Goal: Task Accomplishment & Management: Complete application form

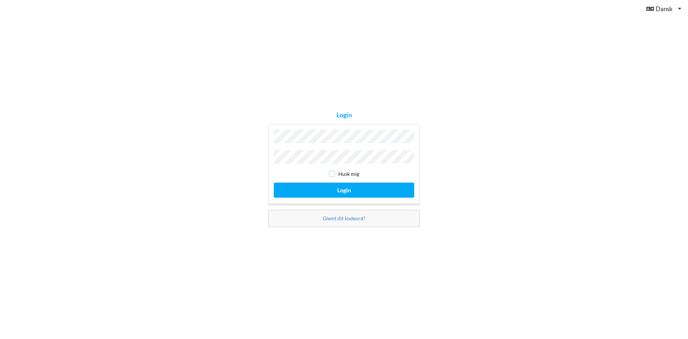
click at [333, 171] on input "checkbox" at bounding box center [332, 174] width 6 height 6
checkbox input "true"
click at [341, 186] on button "Login" at bounding box center [344, 190] width 141 height 15
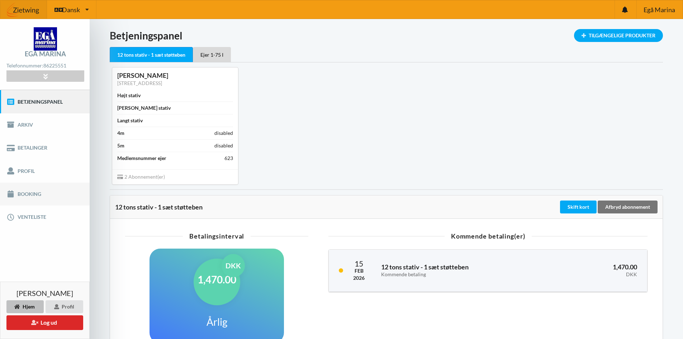
click at [30, 192] on link "Booking" at bounding box center [45, 194] width 90 height 23
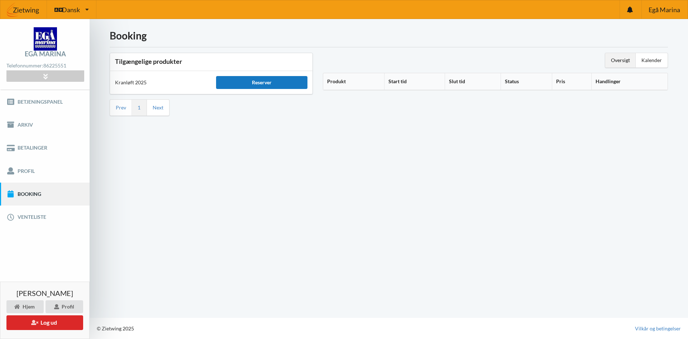
click at [259, 84] on div "Reserver" at bounding box center [261, 82] width 91 height 13
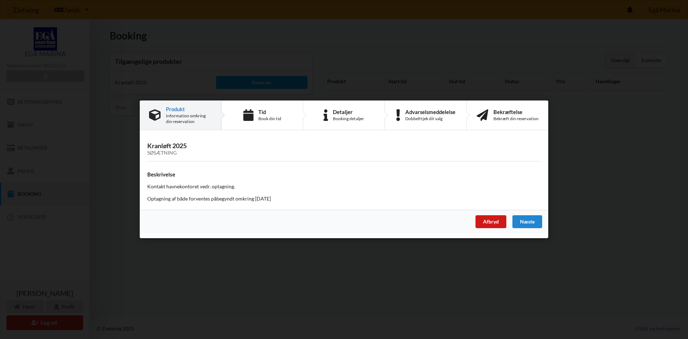
click at [485, 219] on div "Afbryd" at bounding box center [491, 221] width 31 height 13
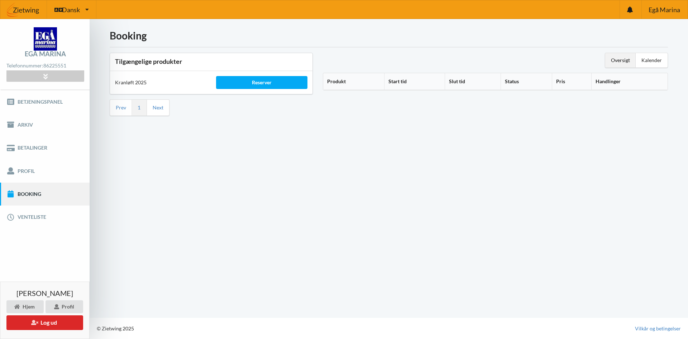
click at [625, 56] on div "Oversigt" at bounding box center [621, 60] width 30 height 14
click at [158, 107] on link "Next" at bounding box center [158, 107] width 11 height 6
click at [121, 106] on link "Prev" at bounding box center [121, 107] width 10 height 6
click at [138, 106] on link "1" at bounding box center [139, 107] width 3 height 6
click at [31, 195] on link "Booking" at bounding box center [45, 194] width 90 height 23
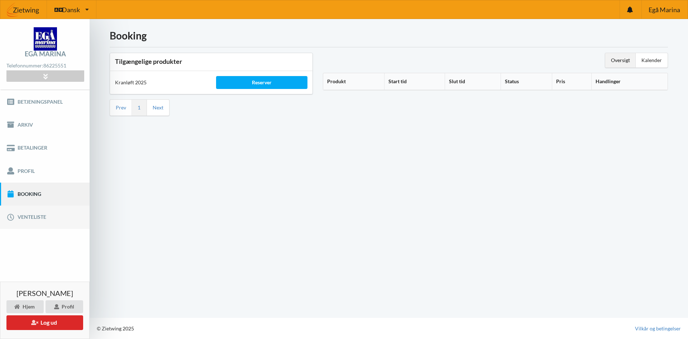
click at [30, 217] on link "Venteliste" at bounding box center [45, 216] width 90 height 23
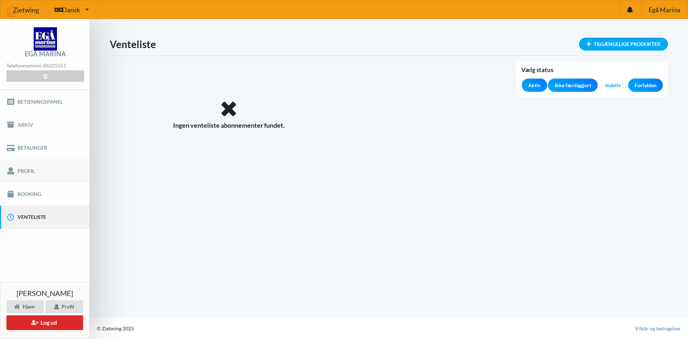
click at [28, 168] on link "Profil" at bounding box center [45, 170] width 90 height 23
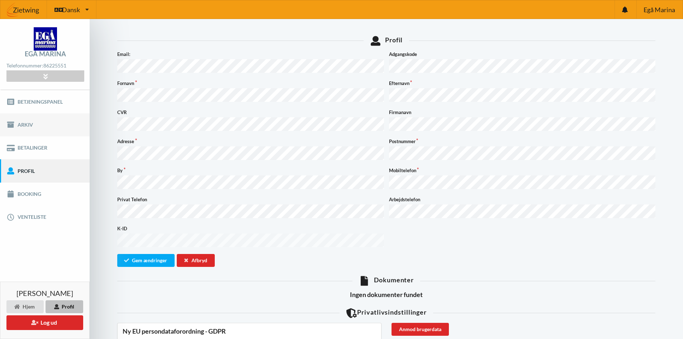
click at [30, 123] on link "Arkiv" at bounding box center [45, 124] width 90 height 23
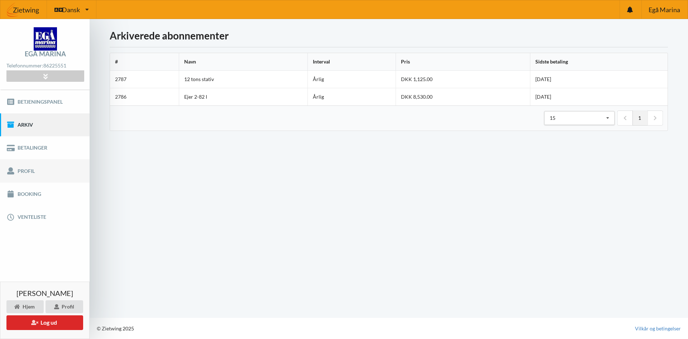
click at [22, 170] on link "Profil" at bounding box center [45, 170] width 90 height 23
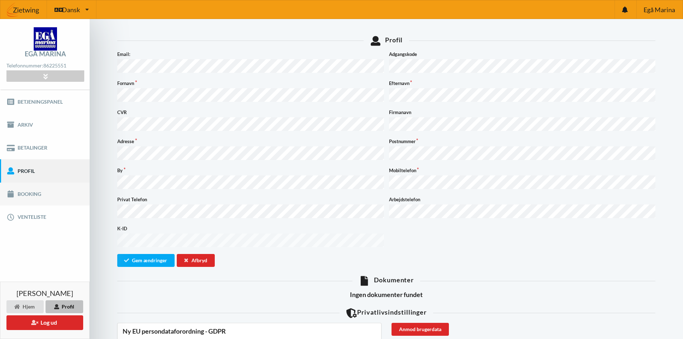
click at [28, 194] on link "Booking" at bounding box center [45, 194] width 90 height 23
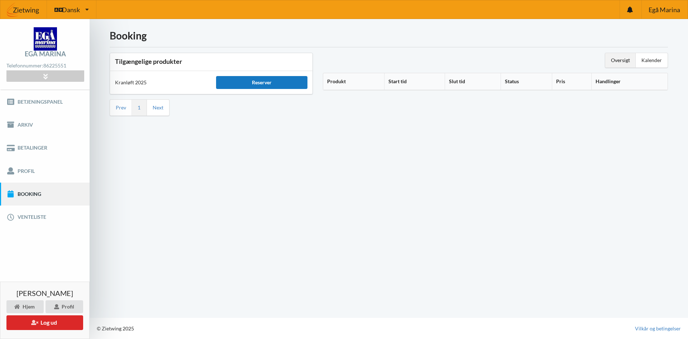
click at [260, 81] on div "Reserver" at bounding box center [261, 82] width 91 height 13
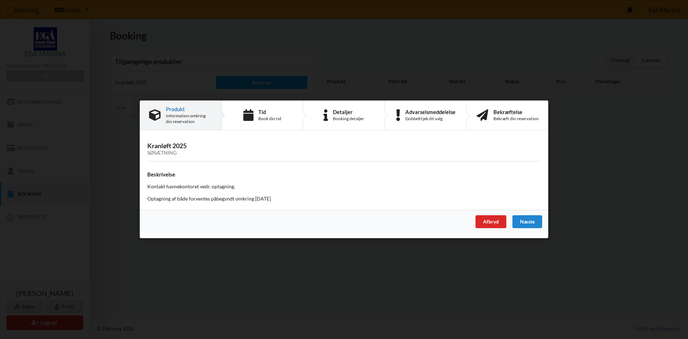
click at [168, 148] on h3 "Kranløft 2025 Søsætning" at bounding box center [344, 149] width 394 height 14
click at [526, 222] on div "Næste" at bounding box center [528, 221] width 30 height 13
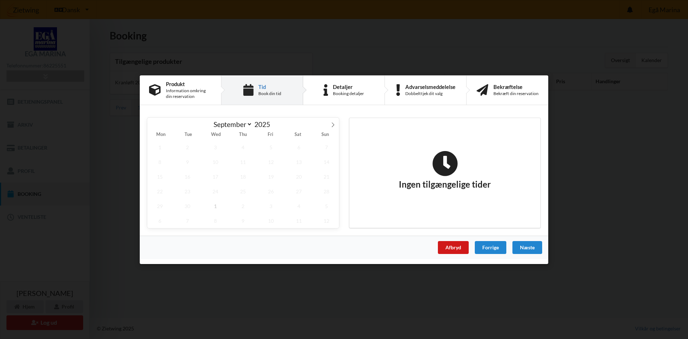
click at [450, 245] on div "Afbryd" at bounding box center [453, 247] width 31 height 13
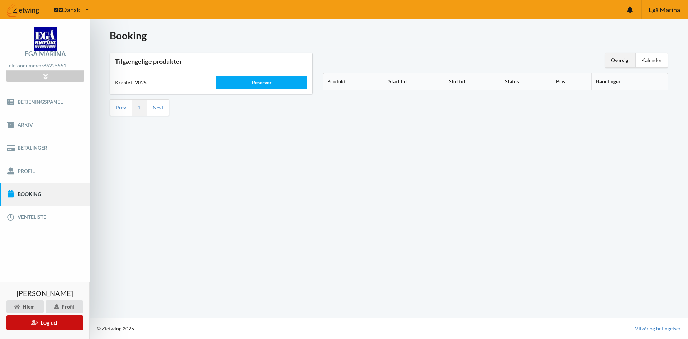
click at [46, 323] on button "Log ud" at bounding box center [44, 322] width 77 height 15
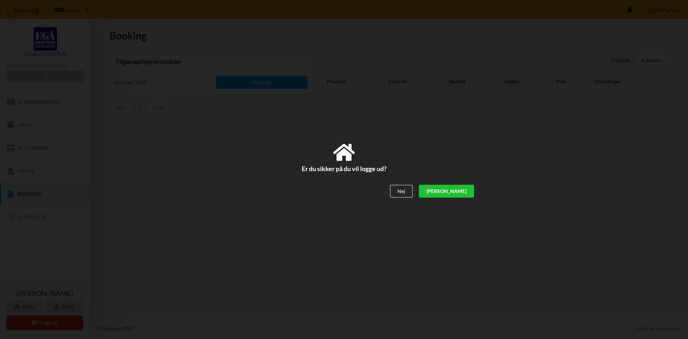
click at [469, 191] on div "[PERSON_NAME]" at bounding box center [446, 191] width 55 height 13
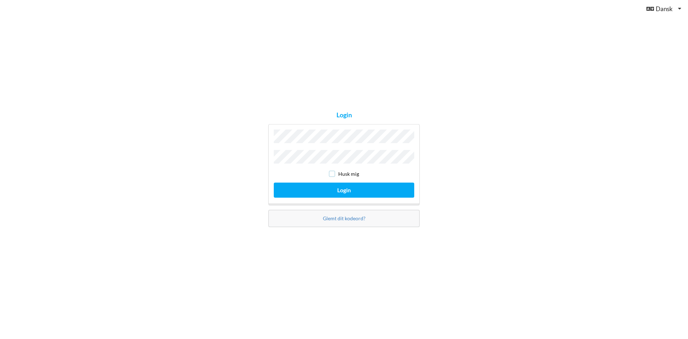
click at [331, 173] on input "checkbox" at bounding box center [332, 174] width 6 height 6
checkbox input "true"
click at [334, 188] on button "Login" at bounding box center [344, 190] width 141 height 15
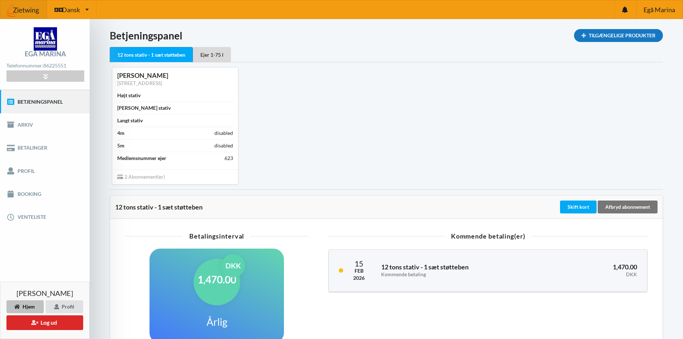
click at [613, 34] on div "Tilgængelige Produkter" at bounding box center [618, 35] width 89 height 13
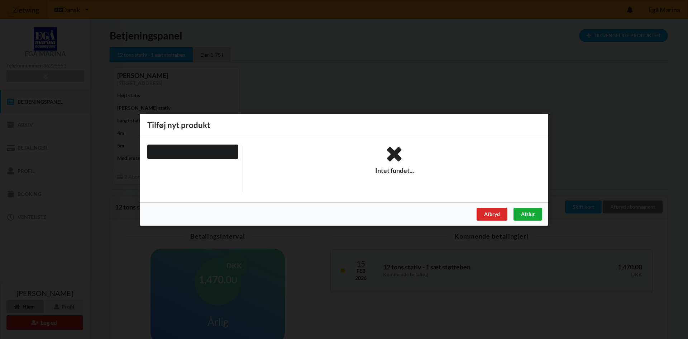
click at [529, 214] on div "Afslut" at bounding box center [528, 213] width 29 height 13
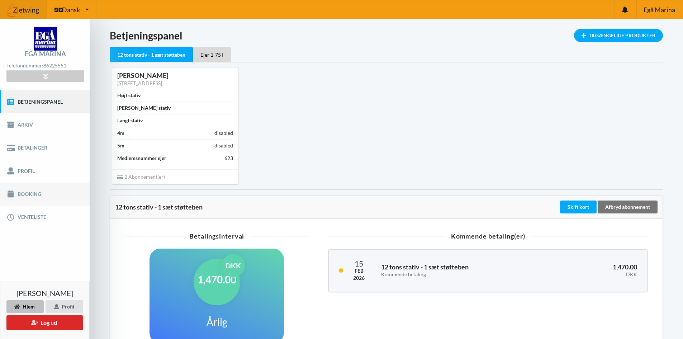
click at [28, 191] on link "Booking" at bounding box center [45, 194] width 90 height 23
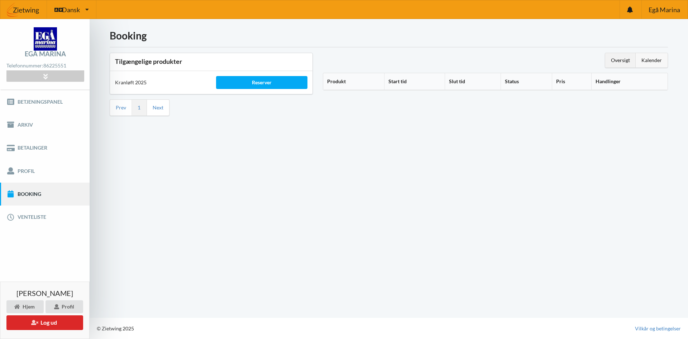
click at [649, 58] on div "Kalender" at bounding box center [652, 60] width 32 height 14
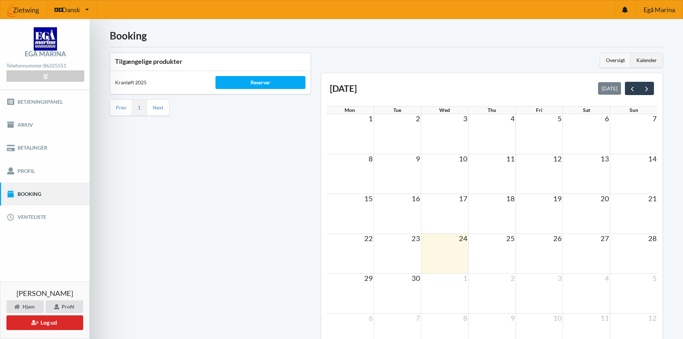
click at [614, 60] on div "Oversigt" at bounding box center [615, 60] width 30 height 14
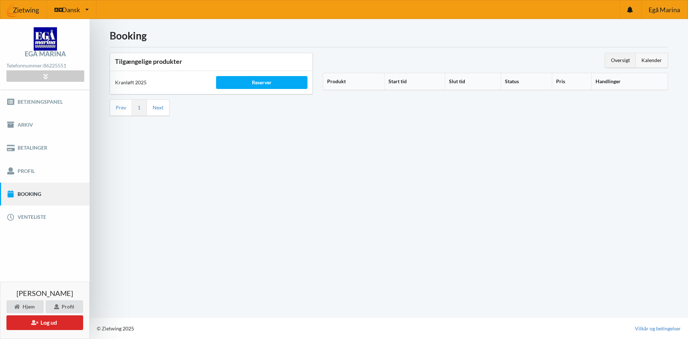
click at [648, 61] on div "Kalender" at bounding box center [652, 60] width 32 height 14
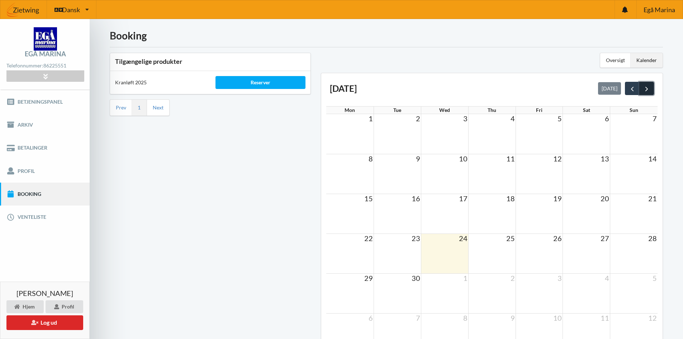
click at [647, 88] on span "next" at bounding box center [647, 89] width 8 height 8
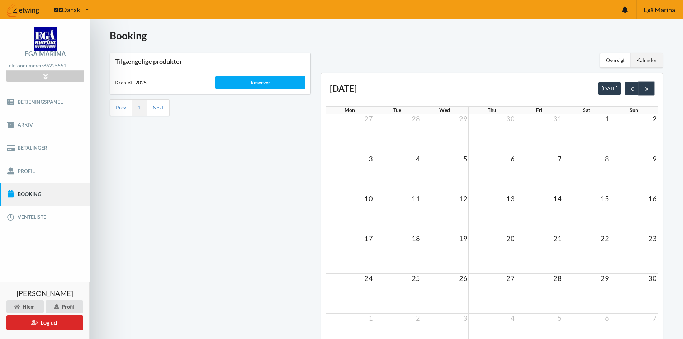
click at [647, 88] on span "next" at bounding box center [647, 89] width 8 height 8
click at [633, 90] on span "prev" at bounding box center [633, 89] width 8 height 8
click at [354, 173] on td at bounding box center [349, 174] width 47 height 40
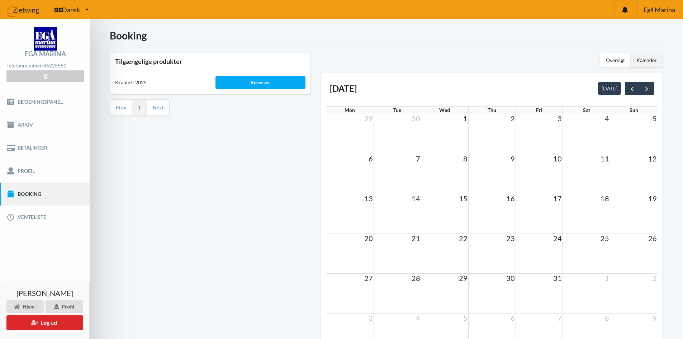
click at [354, 172] on td at bounding box center [349, 174] width 47 height 40
click at [359, 172] on td at bounding box center [349, 174] width 47 height 40
click at [361, 172] on td at bounding box center [349, 174] width 47 height 40
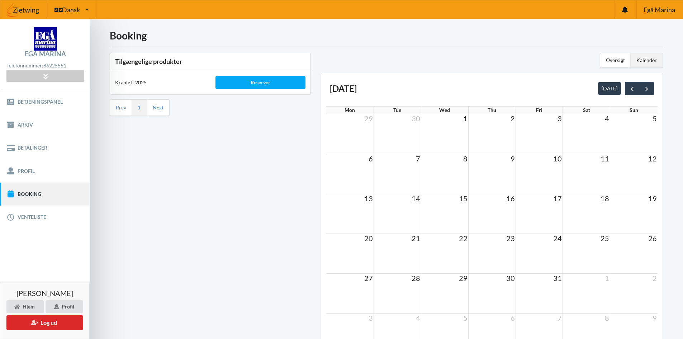
click at [361, 172] on td at bounding box center [349, 174] width 47 height 40
click at [257, 85] on div "Reserver" at bounding box center [260, 82] width 90 height 13
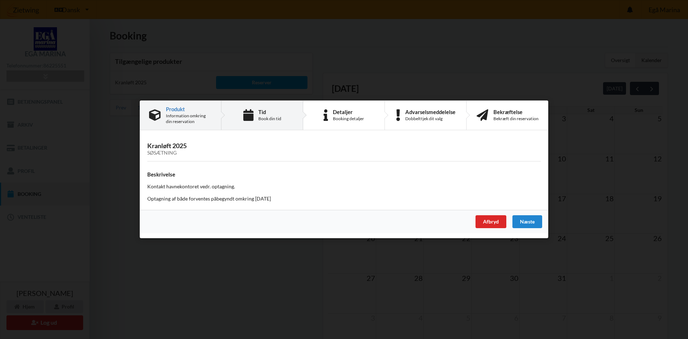
click at [263, 112] on div "Tid" at bounding box center [270, 112] width 23 height 6
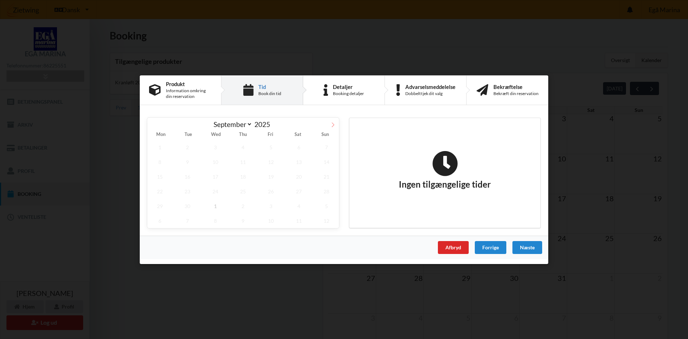
click at [332, 125] on icon at bounding box center [333, 124] width 5 height 5
select select "9"
click at [161, 192] on span "20" at bounding box center [159, 191] width 25 height 15
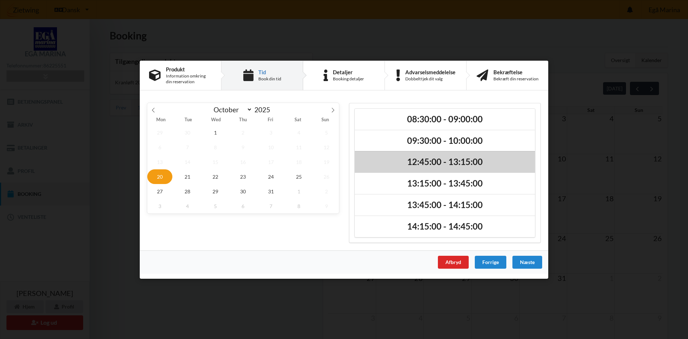
click at [441, 160] on h2 "12:45:00 - 13:15:00" at bounding box center [445, 161] width 170 height 11
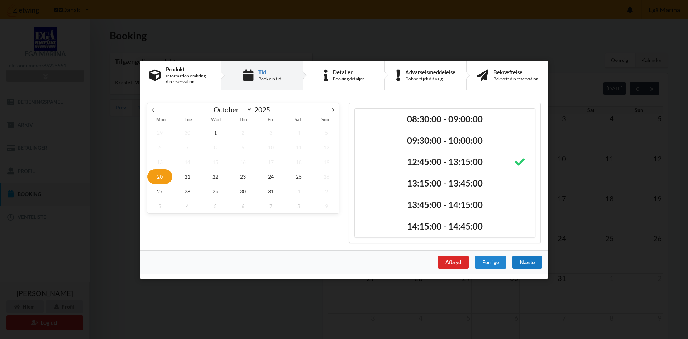
click at [527, 262] on div "Næste" at bounding box center [528, 261] width 30 height 13
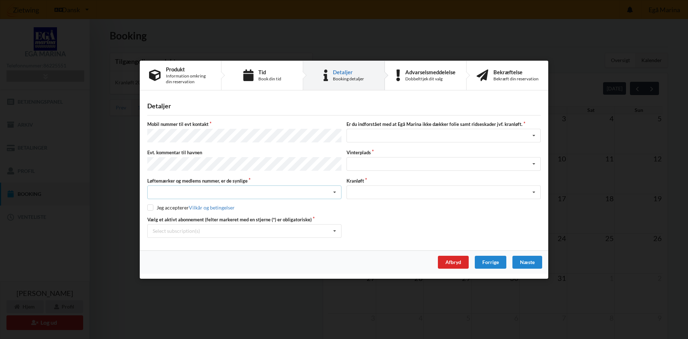
click at [334, 189] on icon at bounding box center [335, 192] width 11 height 13
click at [200, 217] on div "Ja, mine mærker er synlige og intakte" at bounding box center [245, 218] width 194 height 13
click at [148, 205] on input "checkbox" at bounding box center [150, 207] width 6 height 6
checkbox input "true"
click at [335, 229] on icon at bounding box center [335, 230] width 11 height 13
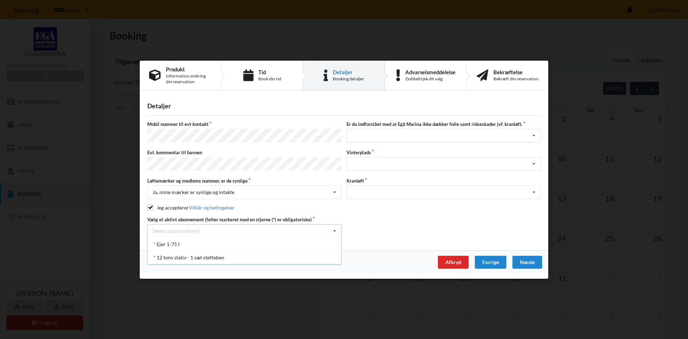
click at [335, 229] on icon at bounding box center [335, 230] width 11 height 13
click at [333, 227] on icon at bounding box center [335, 230] width 11 height 13
click at [166, 241] on div "* Ejer 1-75 I" at bounding box center [245, 243] width 194 height 13
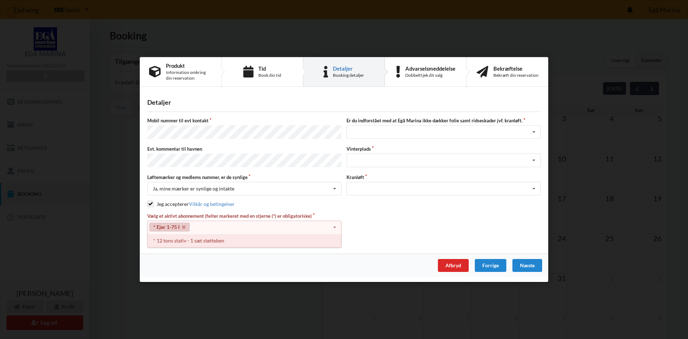
click at [178, 238] on div "* 12 tons stativ - 1 sæt støtteben" at bounding box center [245, 240] width 194 height 13
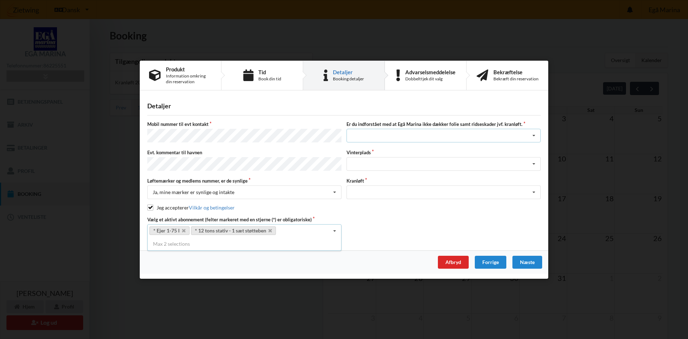
click at [535, 135] on icon at bounding box center [534, 135] width 11 height 13
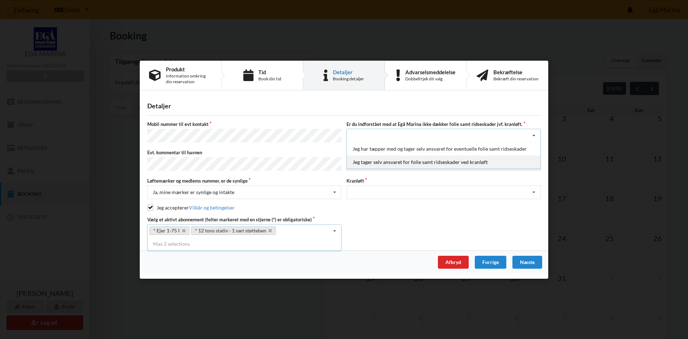
click at [387, 165] on div "Jeg tager selv ansvaret for folie samt ridseskader ved kranløft" at bounding box center [444, 161] width 194 height 13
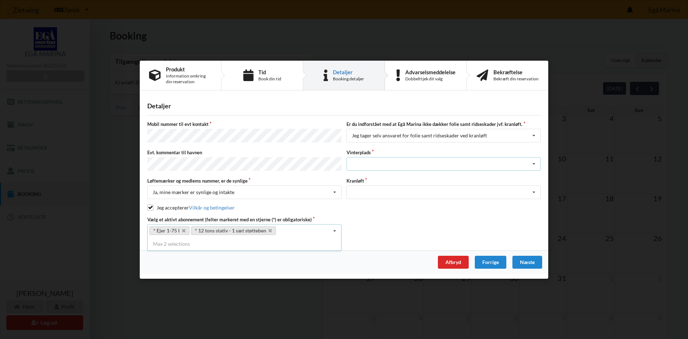
click at [533, 163] on icon at bounding box center [534, 163] width 11 height 13
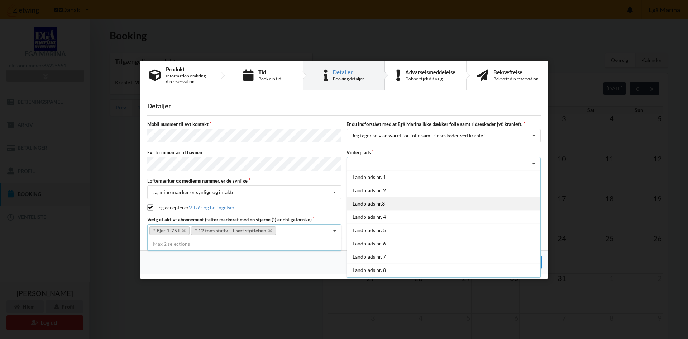
click at [366, 203] on div "Landplads nr.3" at bounding box center [444, 203] width 194 height 13
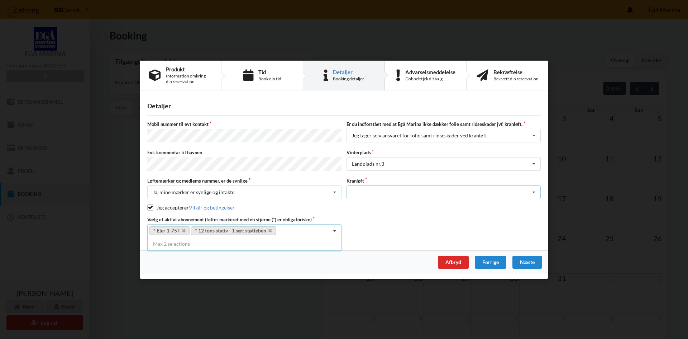
click at [534, 188] on icon at bounding box center [534, 192] width 11 height 13
click at [366, 205] on div "Optagning" at bounding box center [444, 205] width 194 height 13
click at [538, 257] on div "Næste" at bounding box center [528, 261] width 30 height 13
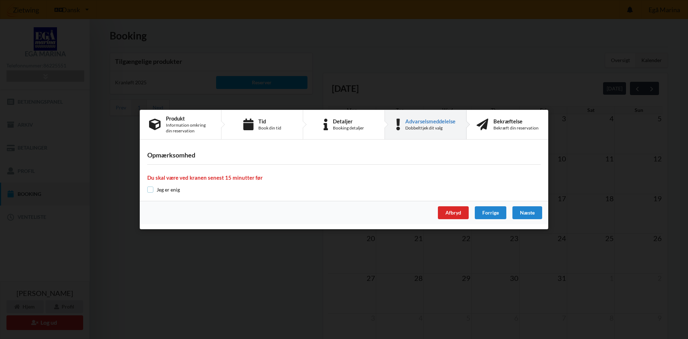
click at [149, 188] on input "checkbox" at bounding box center [150, 189] width 6 height 6
checkbox input "true"
click at [492, 211] on div "Forrige" at bounding box center [491, 212] width 32 height 13
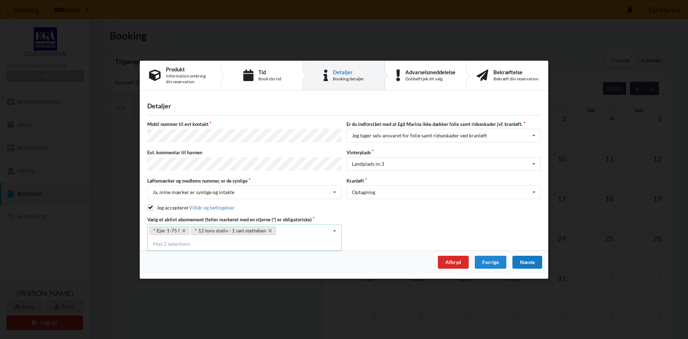
click at [530, 257] on div "Næste" at bounding box center [528, 261] width 30 height 13
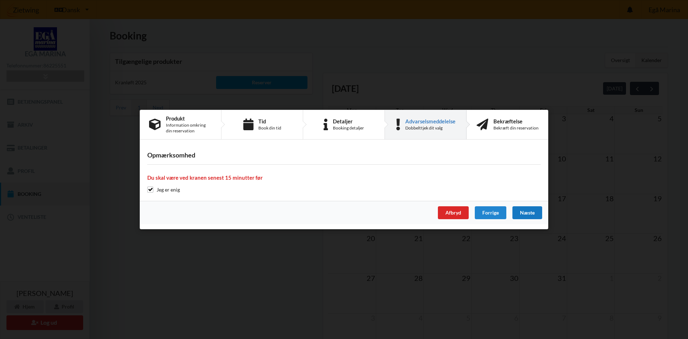
click at [528, 212] on div "Næste" at bounding box center [528, 212] width 30 height 13
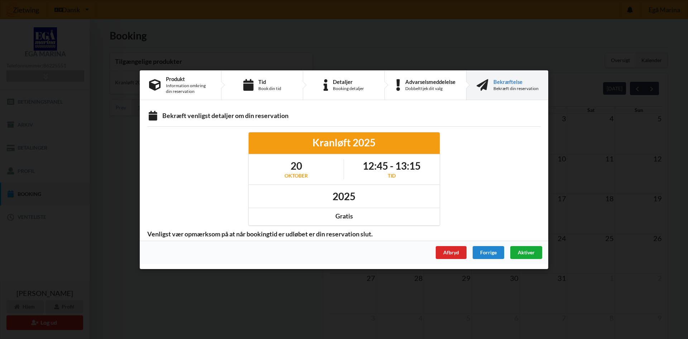
click at [525, 252] on span "Aktiver" at bounding box center [526, 252] width 17 height 6
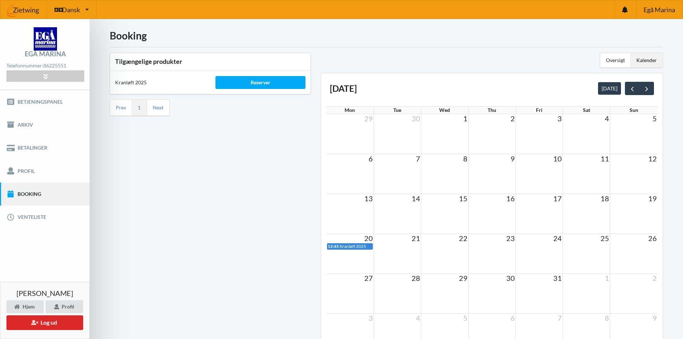
click at [645, 59] on div "Kalender" at bounding box center [647, 60] width 32 height 14
click at [616, 60] on div "Oversigt" at bounding box center [615, 60] width 30 height 14
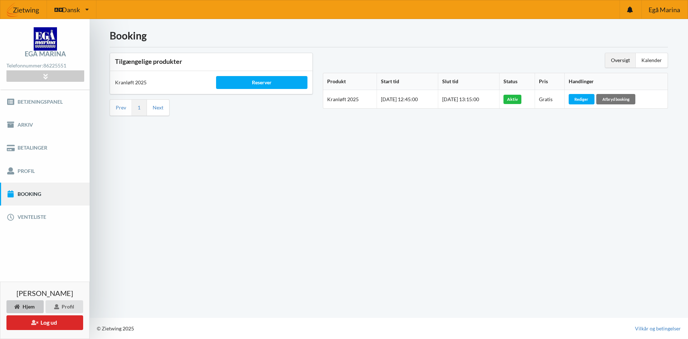
click at [26, 305] on div "Hjem" at bounding box center [24, 306] width 37 height 13
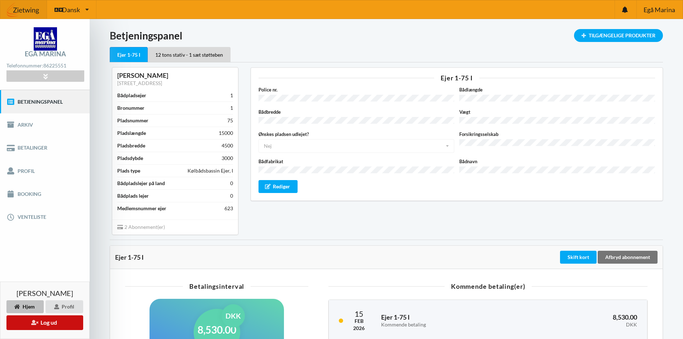
click at [46, 324] on button "Log ud" at bounding box center [44, 322] width 77 height 15
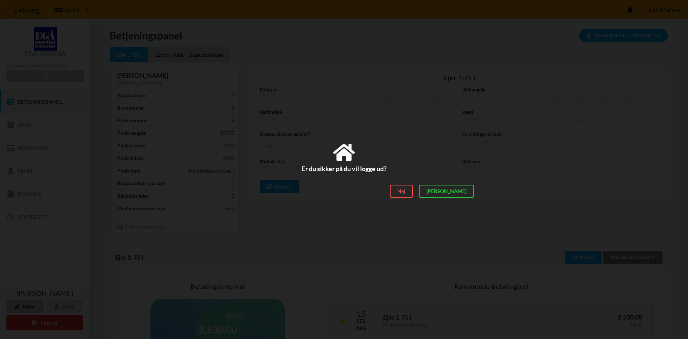
click at [413, 190] on div "Nej" at bounding box center [401, 191] width 23 height 13
